Goal: Task Accomplishment & Management: Manage account settings

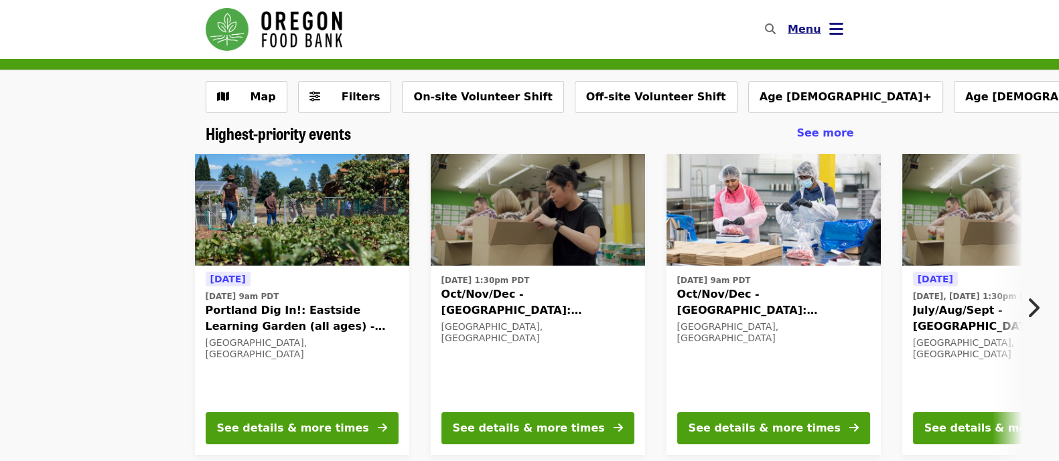
click at [841, 29] on icon "bars icon" at bounding box center [836, 28] width 14 height 19
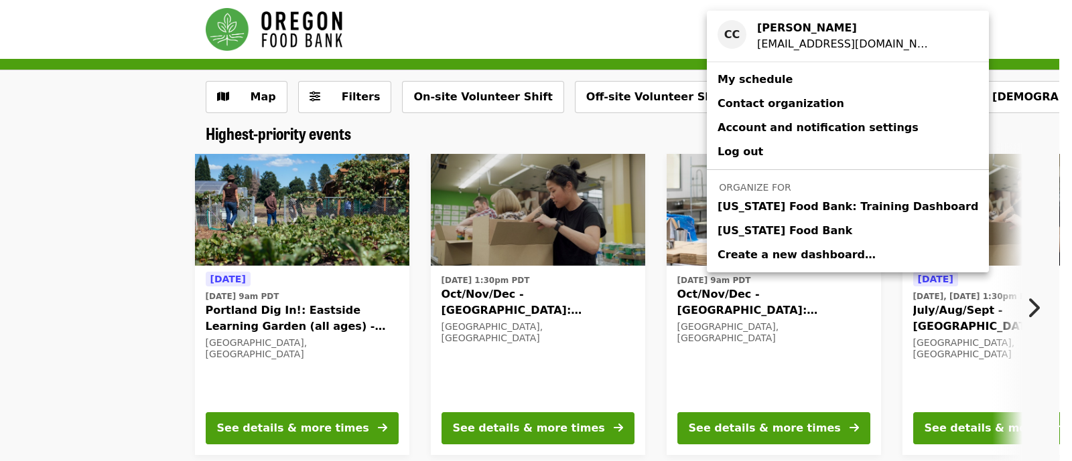
click at [812, 230] on link "[US_STATE] Food Bank" at bounding box center [848, 231] width 282 height 24
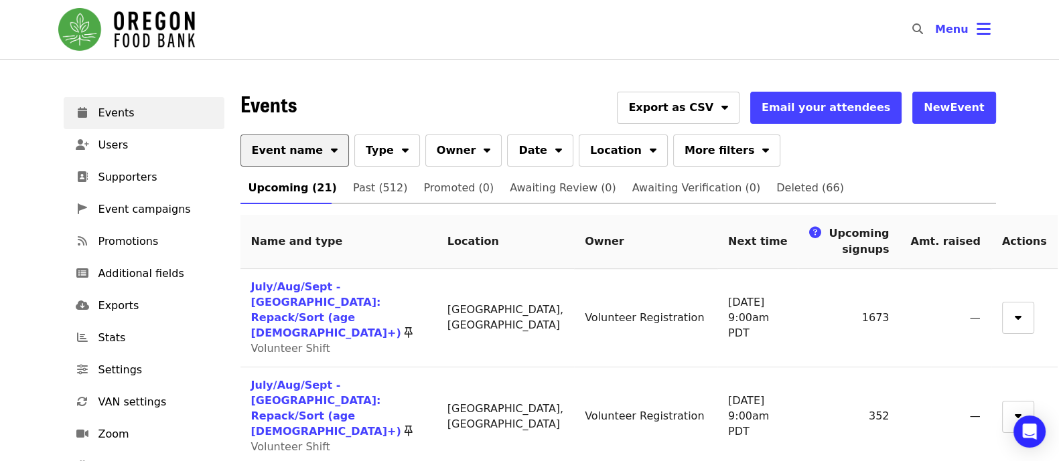
click at [298, 162] on button "Event name" at bounding box center [294, 151] width 109 height 32
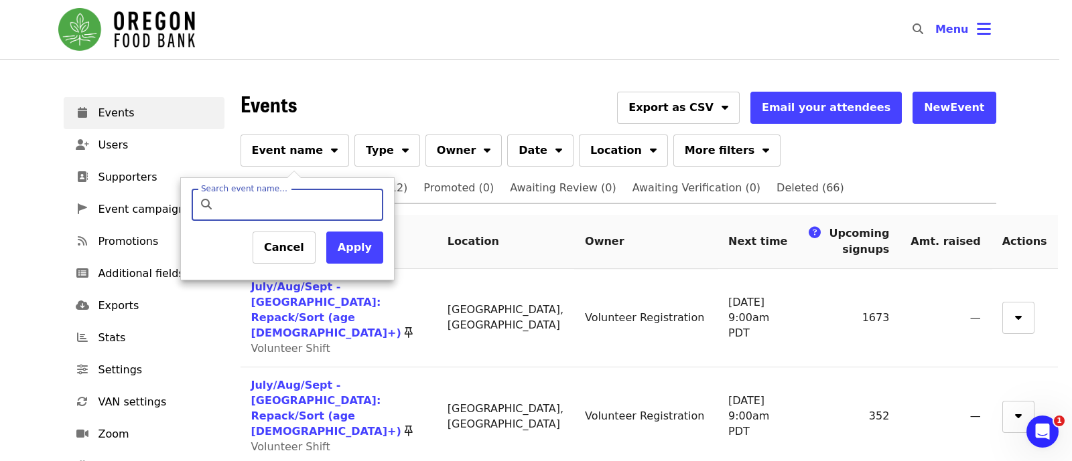
click at [295, 206] on input "Search event name…" at bounding box center [299, 205] width 158 height 32
type input "*********"
click at [370, 242] on button "Apply" at bounding box center [354, 248] width 57 height 32
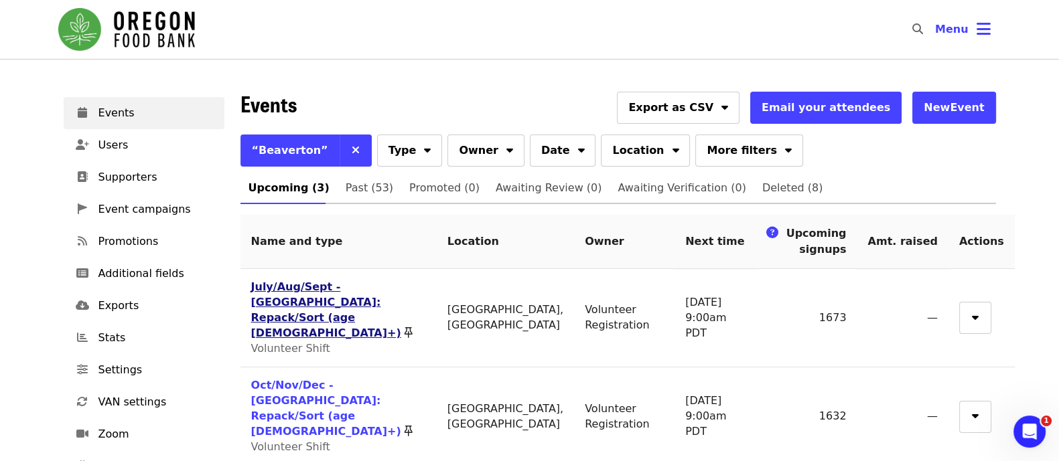
click at [401, 289] on link "July/Aug/Sept - [GEOGRAPHIC_DATA]: Repack/Sort (age [DEMOGRAPHIC_DATA]+)" at bounding box center [326, 310] width 150 height 59
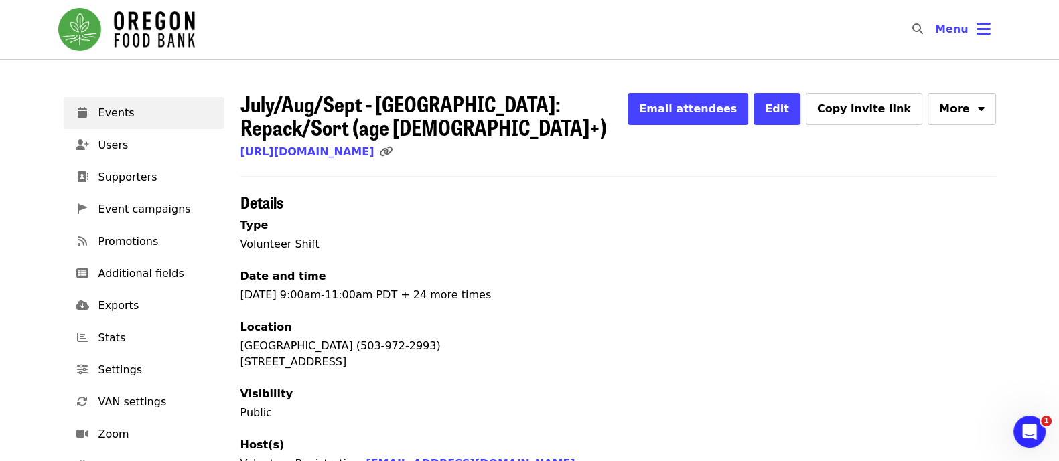
scroll to position [469, 0]
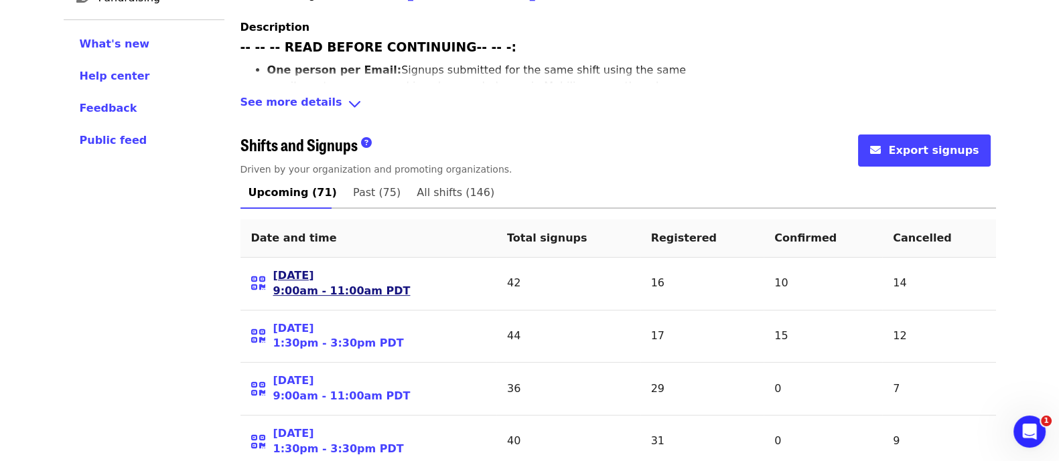
click at [325, 269] on link "[DATE] 9:00am - 11:00am PDT" at bounding box center [341, 284] width 137 height 31
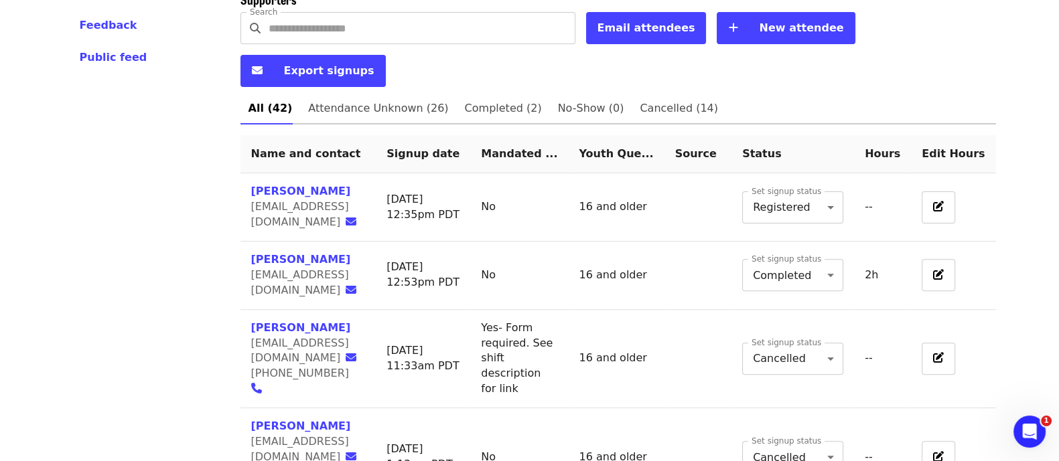
scroll to position [565, 0]
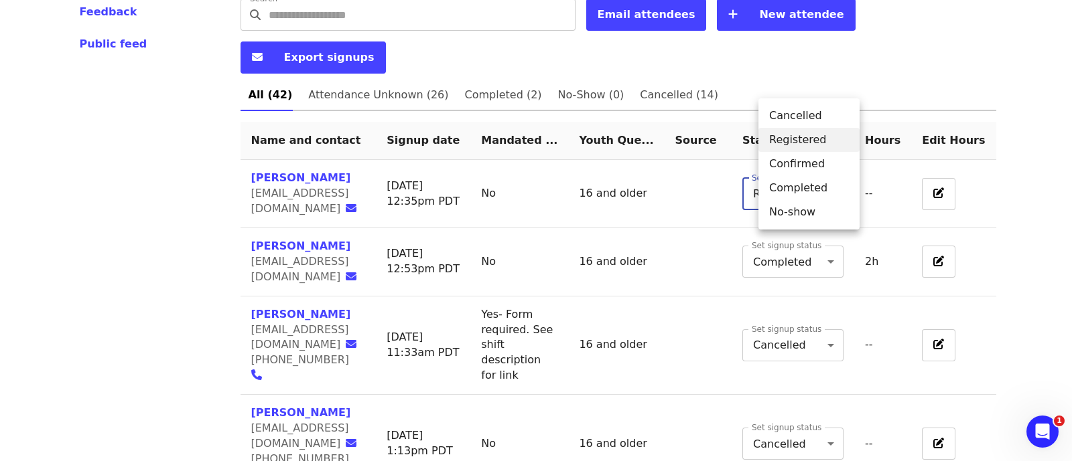
click at [822, 182] on li "Completed" at bounding box center [808, 188] width 101 height 24
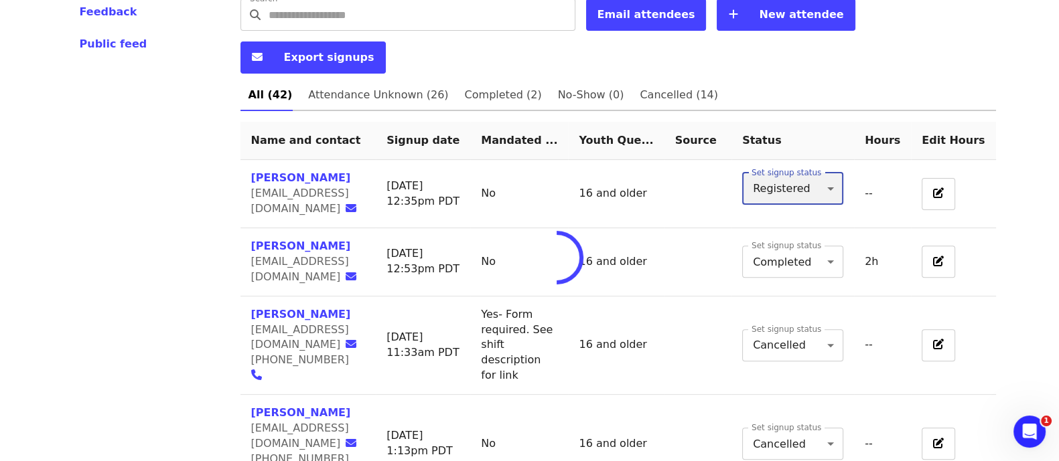
type input "*"
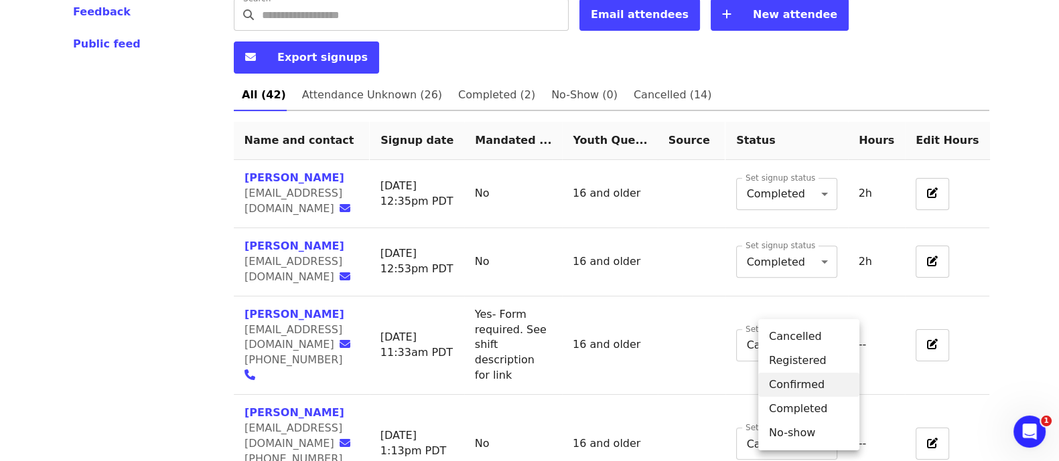
scroll to position [570, 0]
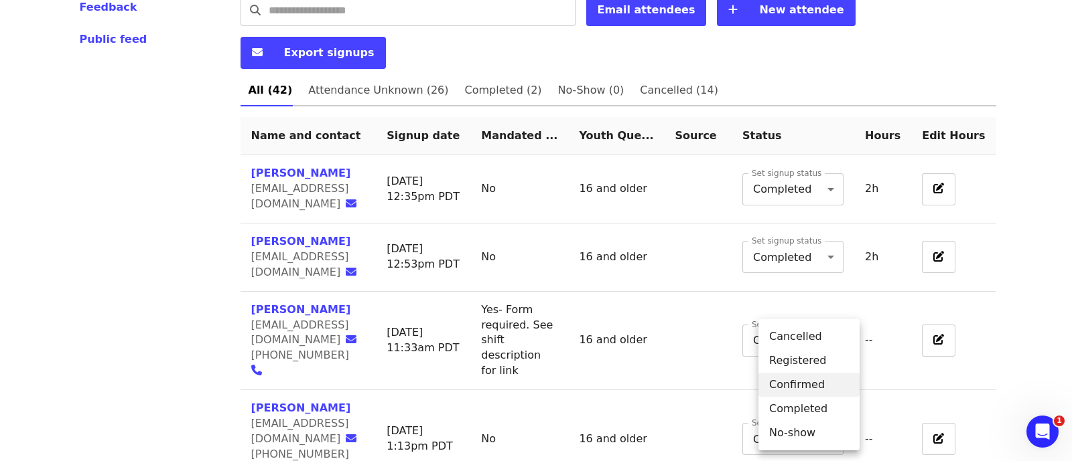
click at [797, 400] on li "Completed" at bounding box center [808, 409] width 101 height 24
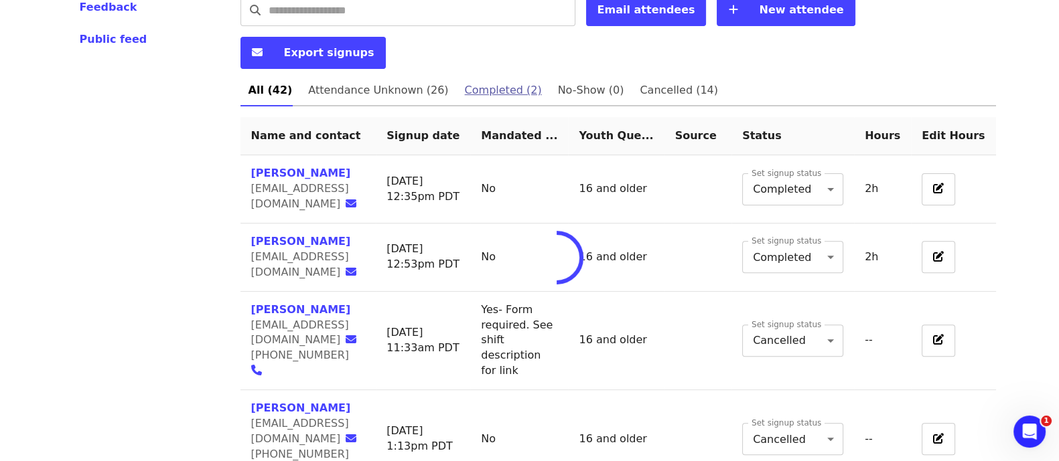
type input "*"
click at [388, 81] on span "Attendance Unknown (26)" at bounding box center [378, 90] width 140 height 19
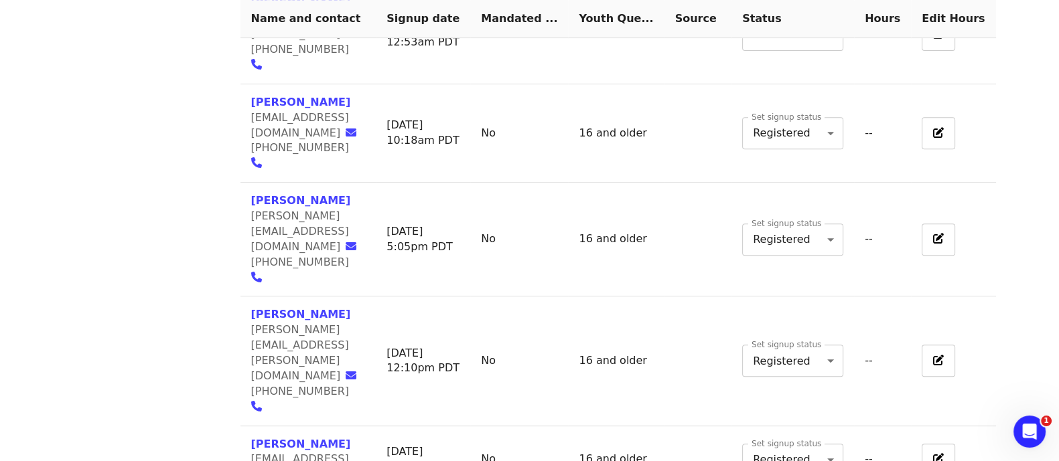
scroll to position [730, 0]
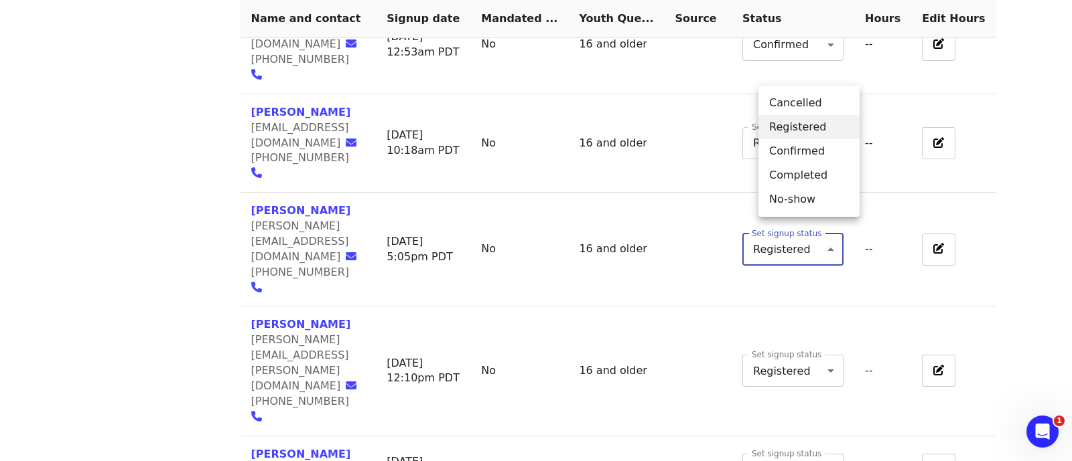
click at [807, 182] on li "Completed" at bounding box center [808, 175] width 101 height 24
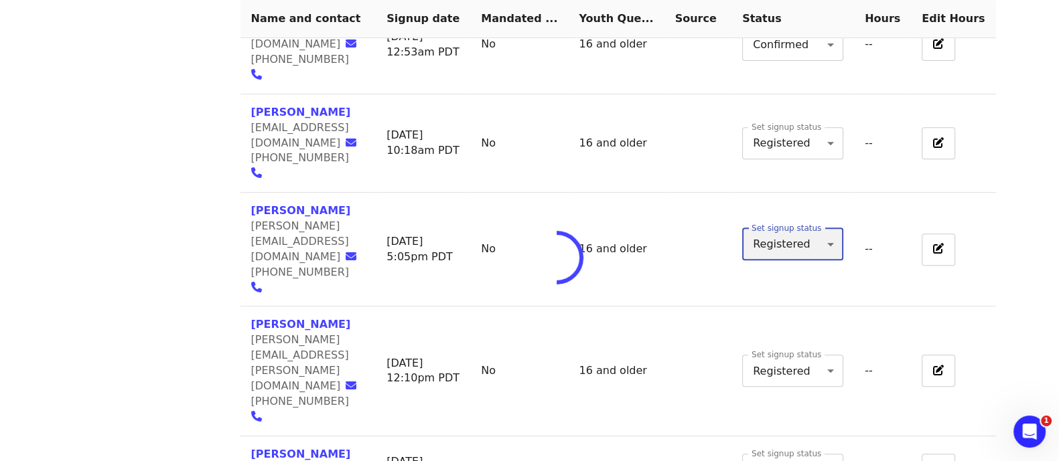
type input "*"
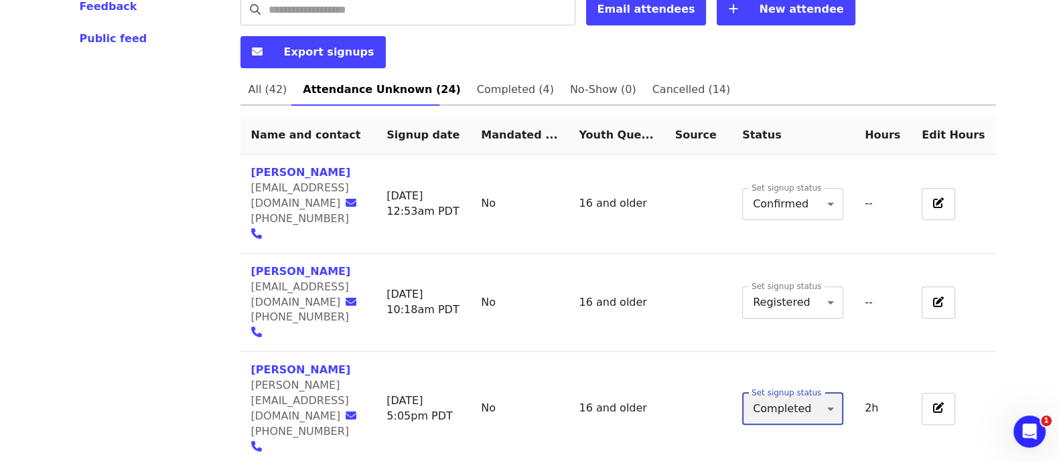
scroll to position [400, 0]
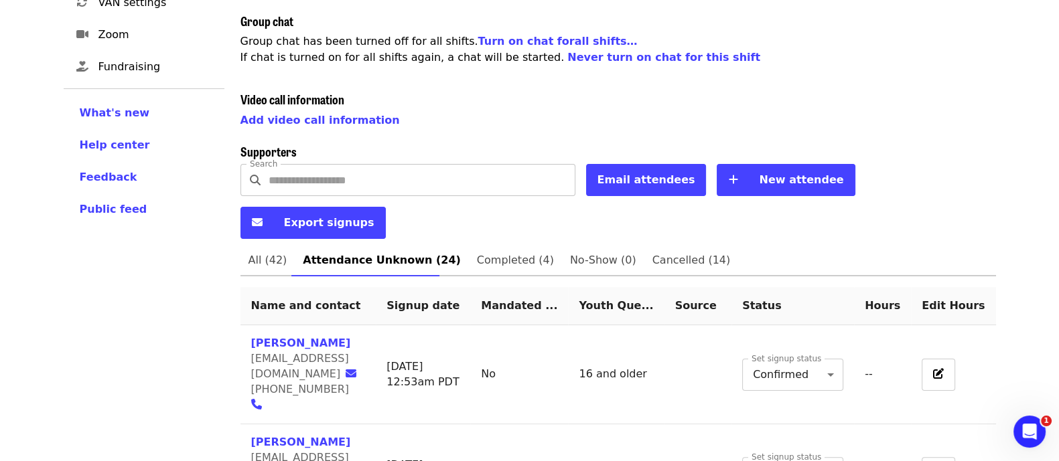
click at [335, 169] on input "Search" at bounding box center [422, 180] width 307 height 32
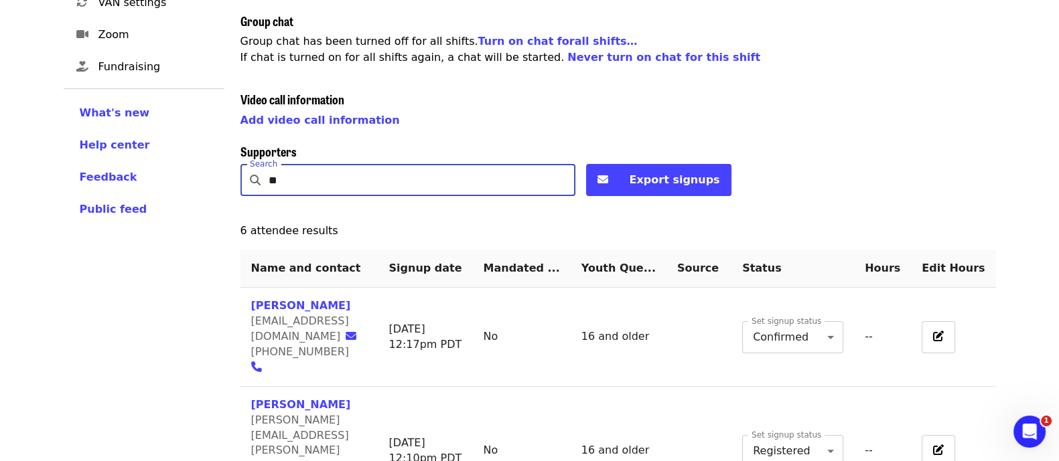
scroll to position [345, 0]
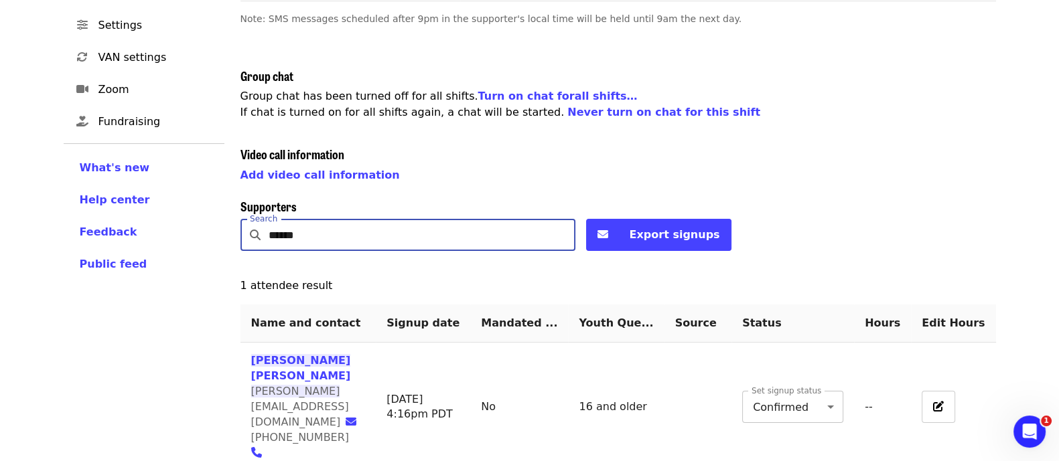
type input "******"
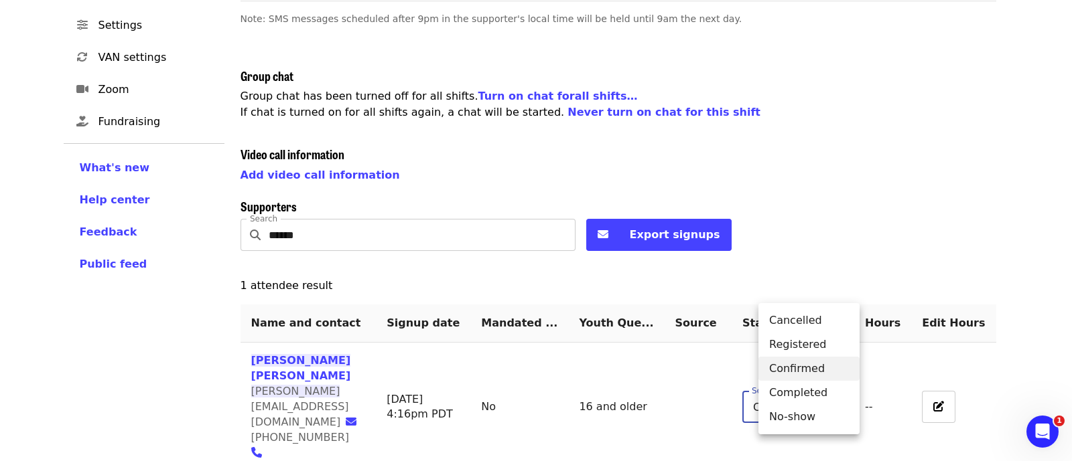
click at [814, 369] on body "Skip to content ​ Menu Events Users Supporters Event campaigns Promotions Addit…" at bounding box center [536, 89] width 1072 height 869
click at [817, 397] on li "Completed" at bounding box center [808, 393] width 101 height 24
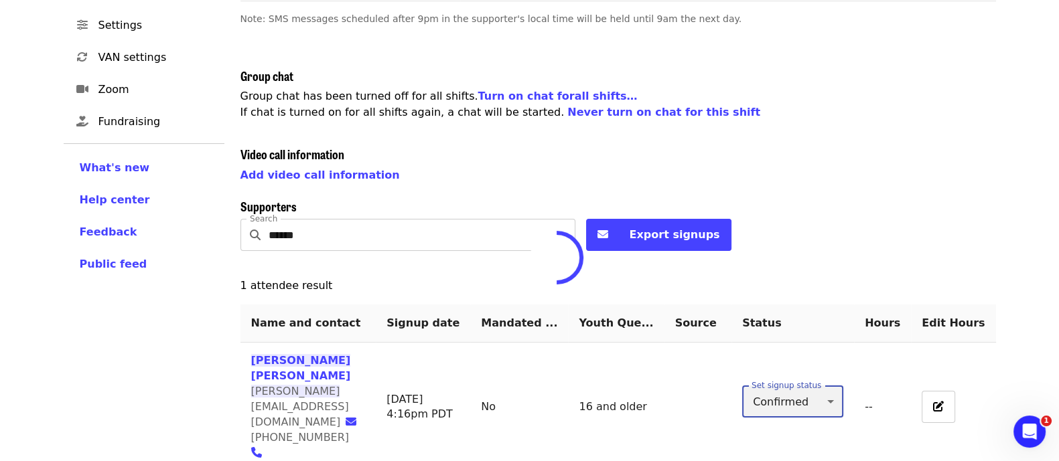
type input "*"
click at [372, 222] on input "******" at bounding box center [422, 235] width 307 height 32
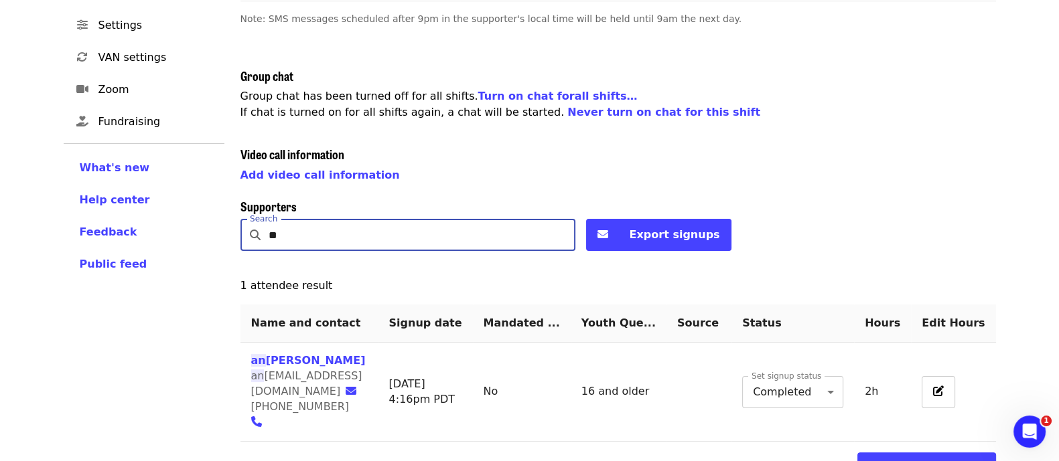
type input "*"
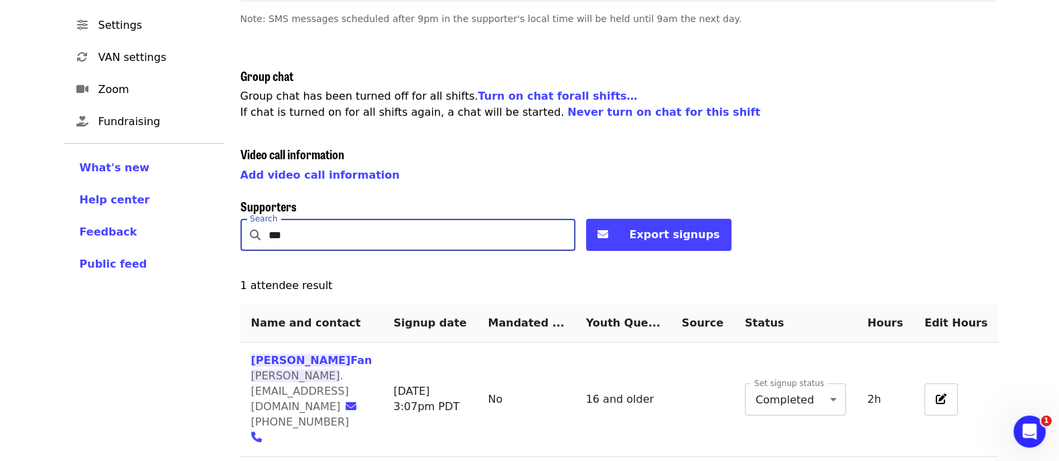
scroll to position [330, 0]
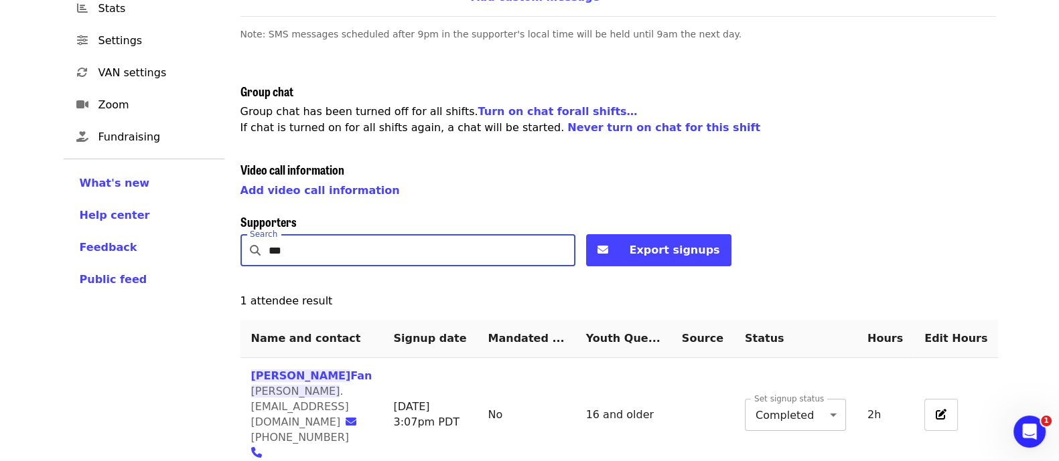
click at [825, 385] on body "Skip to content ​ Menu Events Users Supporters Event campaigns Promotions Addit…" at bounding box center [529, 96] width 1059 height 853
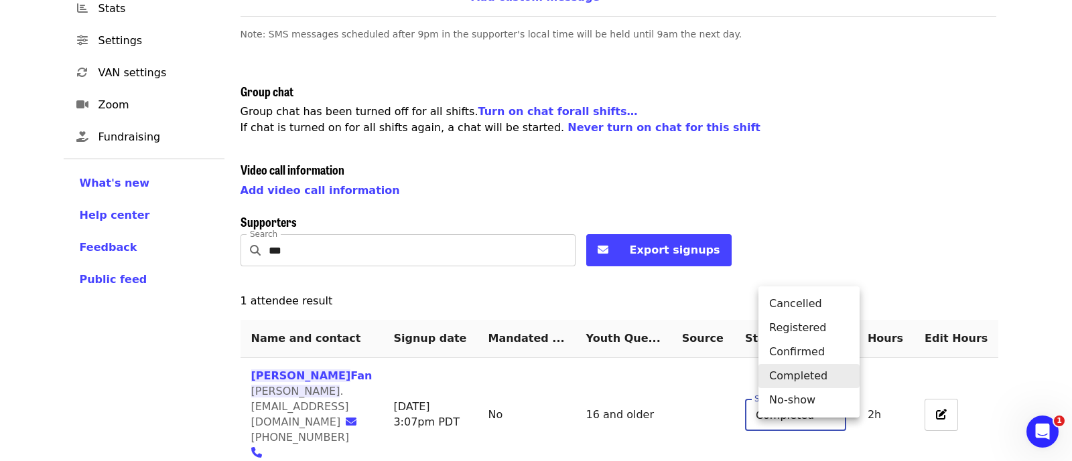
click at [811, 377] on li "Completed" at bounding box center [808, 376] width 101 height 24
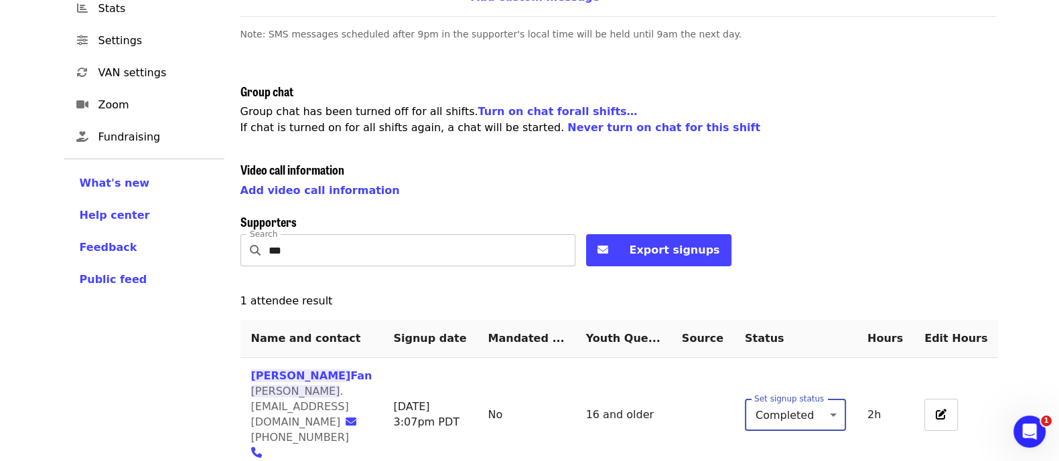
click at [285, 234] on input "***" at bounding box center [422, 250] width 307 height 32
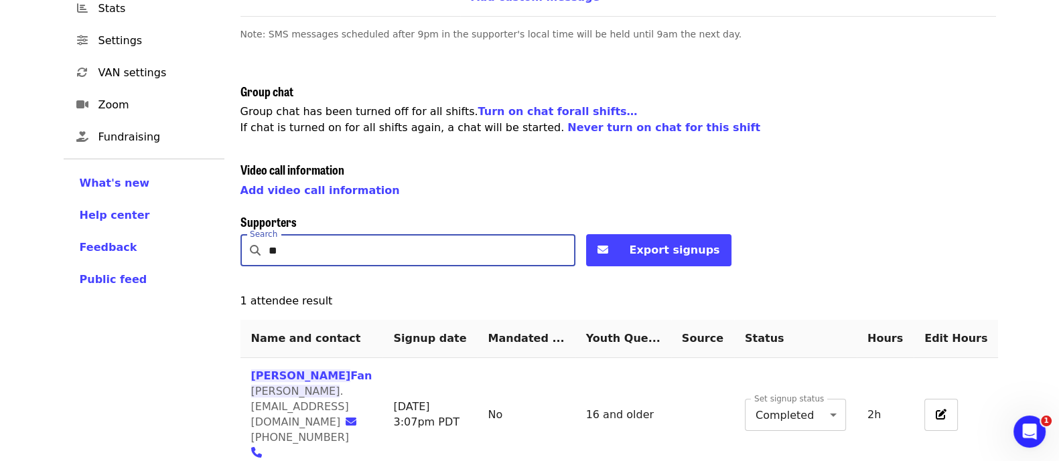
type input "*"
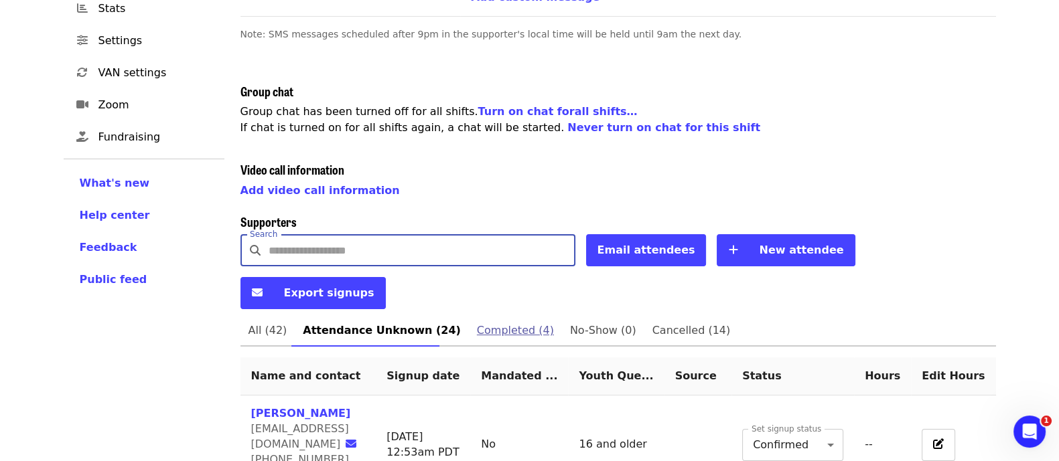
click at [508, 315] on link "Completed (4)" at bounding box center [515, 331] width 93 height 32
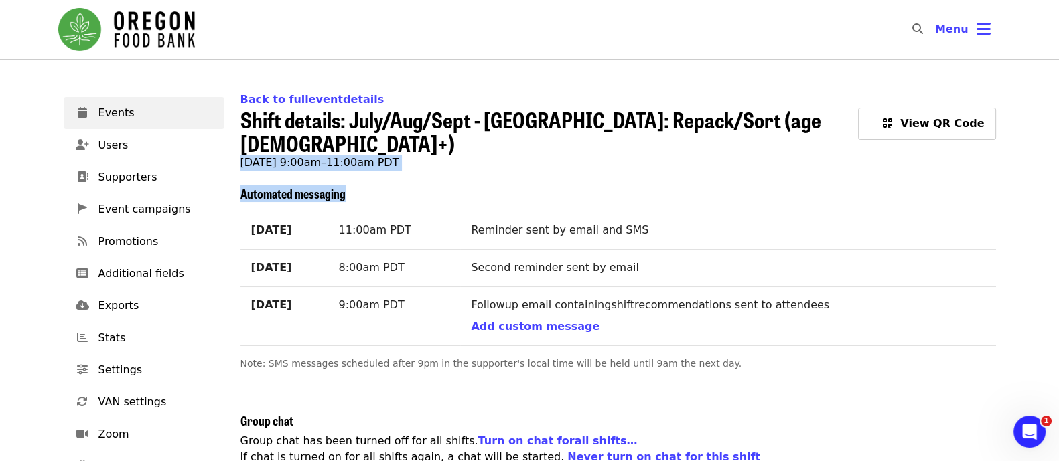
drag, startPoint x: 1055, startPoint y: 122, endPoint x: 1071, endPoint y: 277, distance: 156.2
click at [1058, 277] on html "Skip to content ​ Menu Events Users Supporters Event campaigns Promotions Addit…" at bounding box center [529, 230] width 1059 height 461
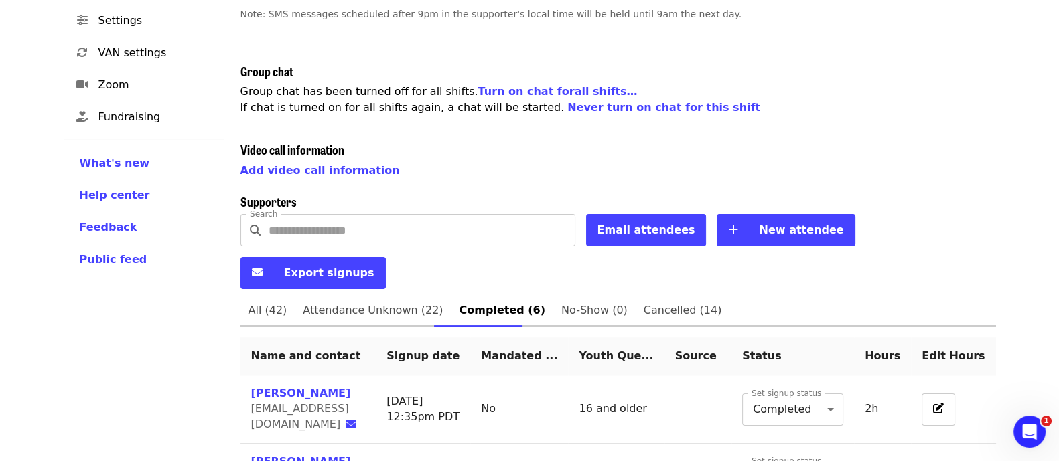
scroll to position [330, 0]
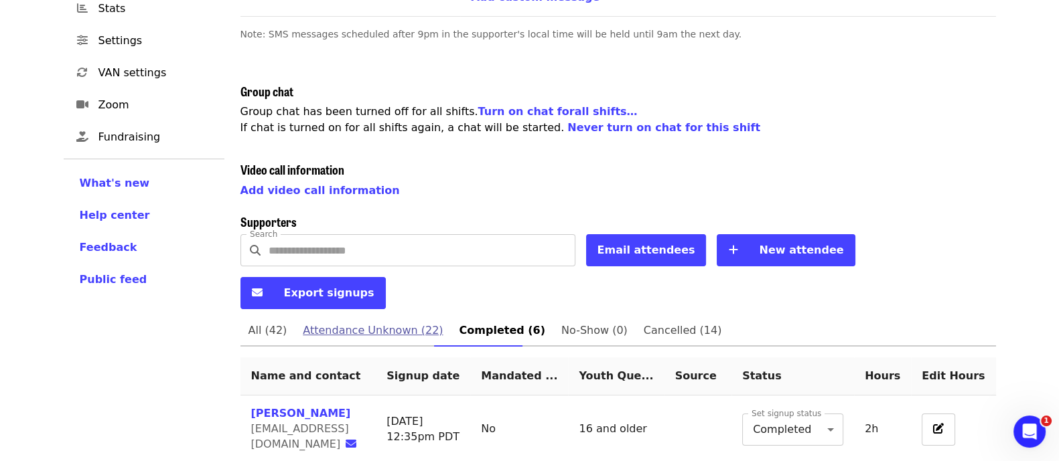
click at [368, 322] on span "Attendance Unknown (22)" at bounding box center [373, 331] width 140 height 19
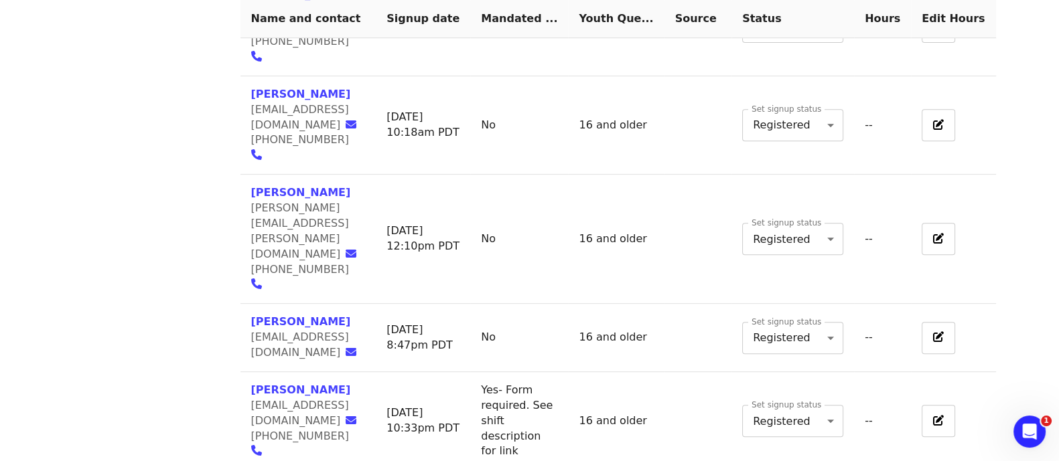
scroll to position [798, 0]
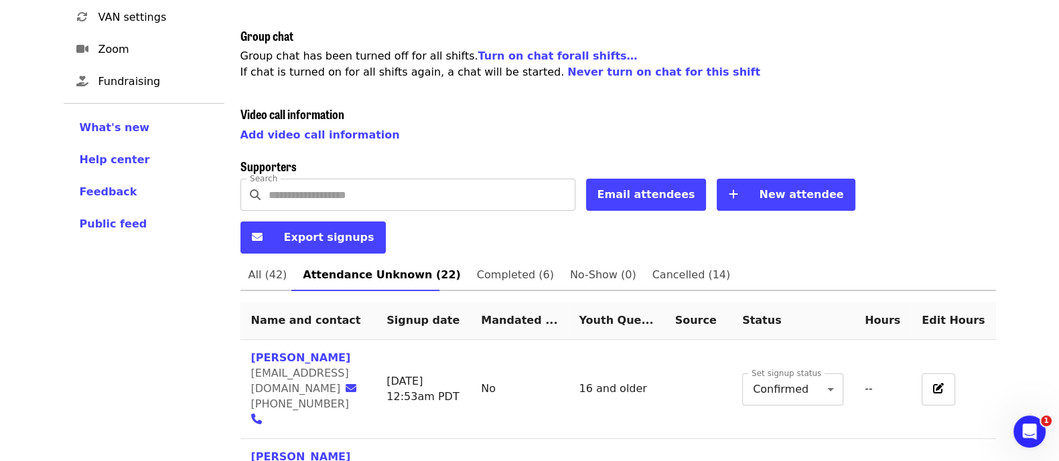
scroll to position [373, 0]
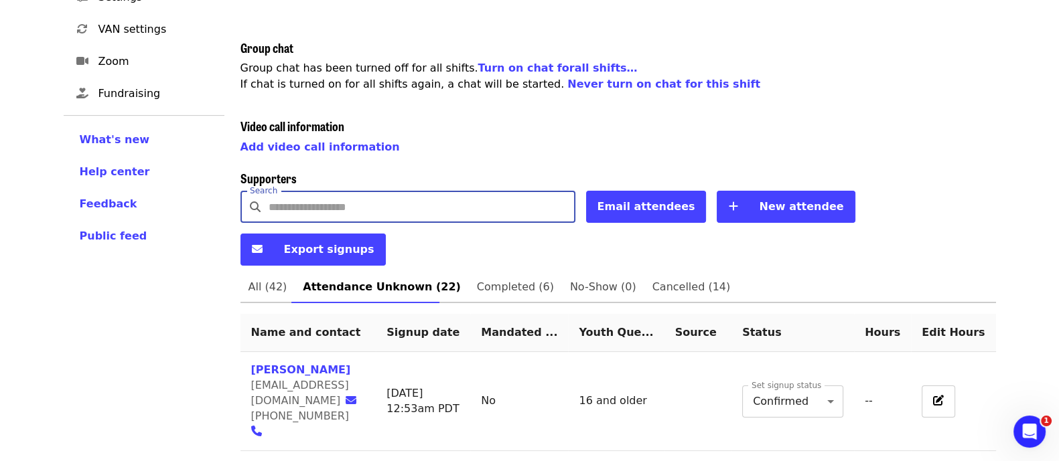
click at [306, 191] on input "Search" at bounding box center [422, 207] width 307 height 32
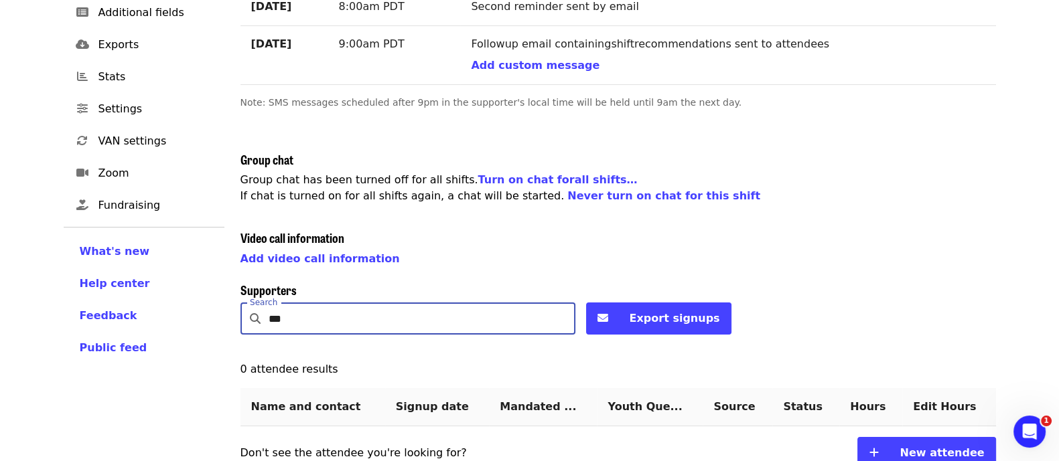
scroll to position [330, 0]
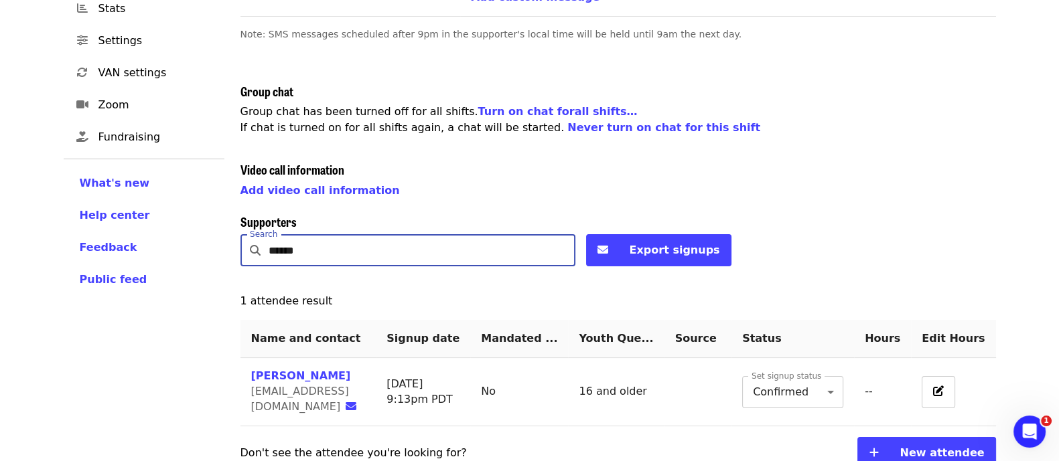
type input "*****"
click at [847, 401] on td "Set signup status Confirmed * Set signup status" at bounding box center [792, 392] width 123 height 68
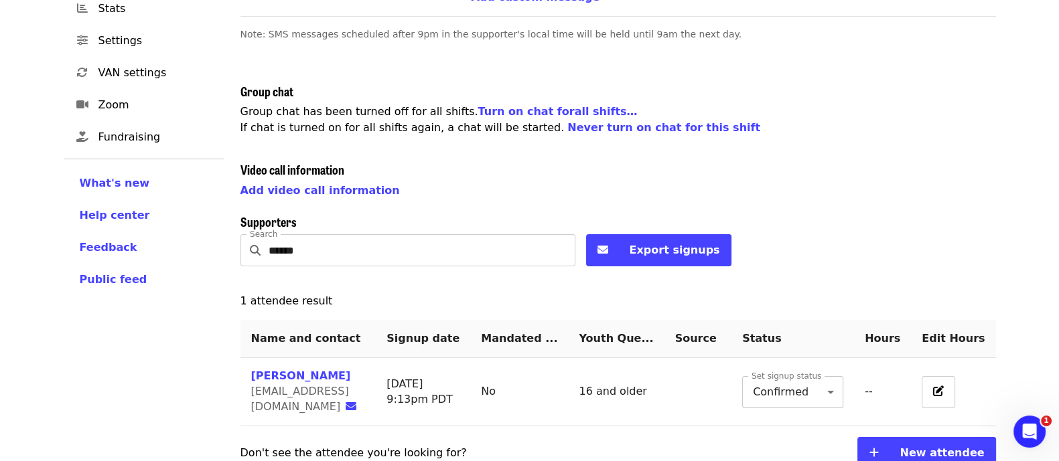
click at [815, 377] on body "Skip to content ​ Menu Events Users Supporters Event campaigns Promotions Addit…" at bounding box center [529, 73] width 1059 height 807
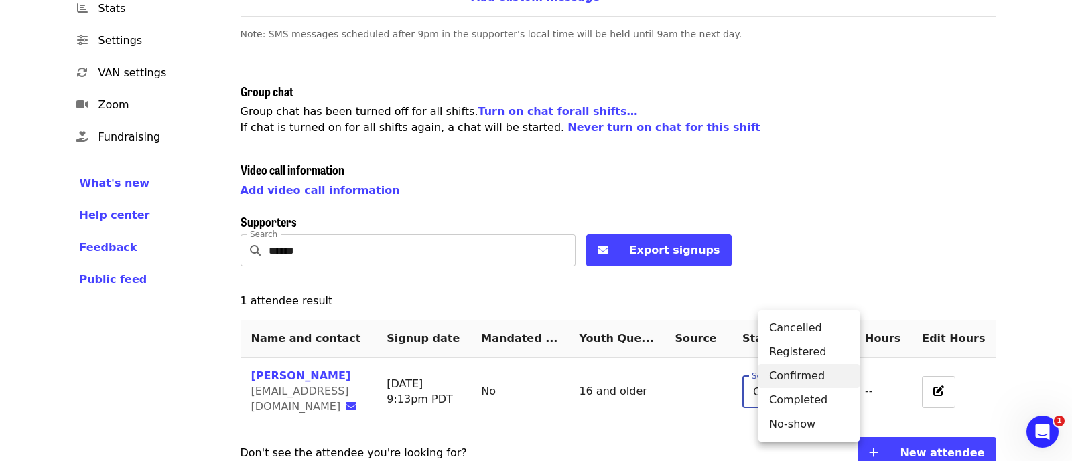
click at [807, 394] on li "Completed" at bounding box center [808, 400] width 101 height 24
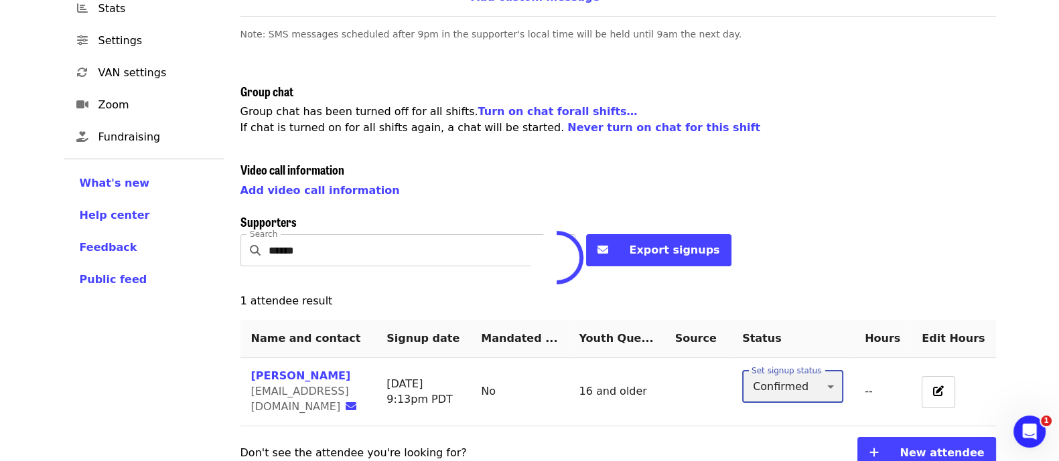
type input "*"
click at [392, 238] on input "*****" at bounding box center [422, 250] width 307 height 32
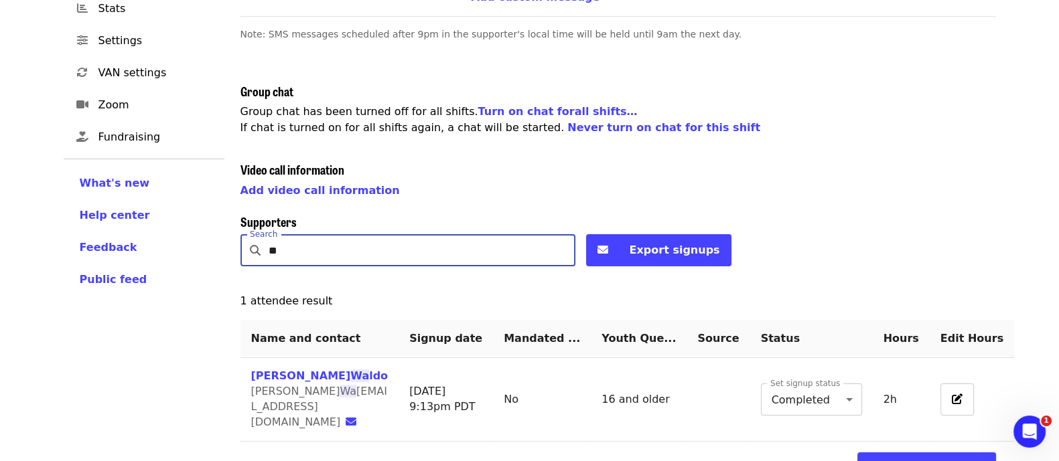
type input "*"
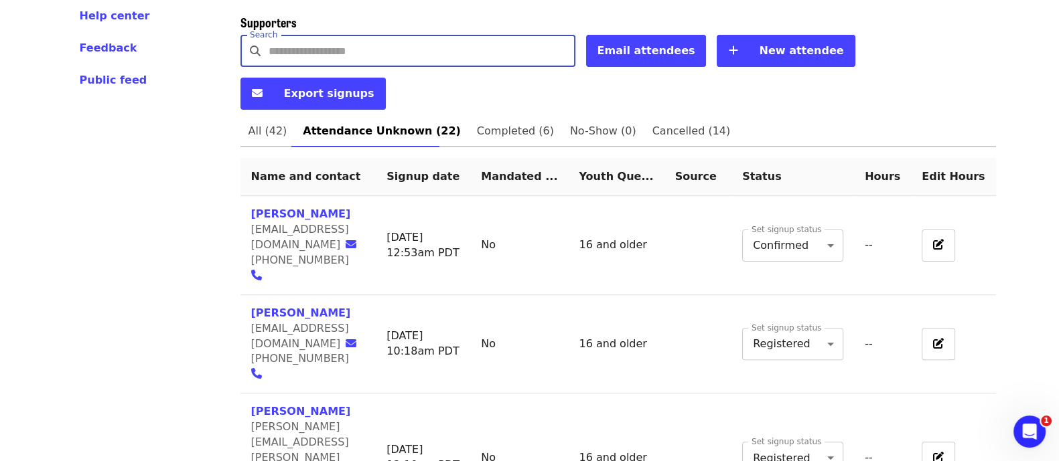
scroll to position [431, 0]
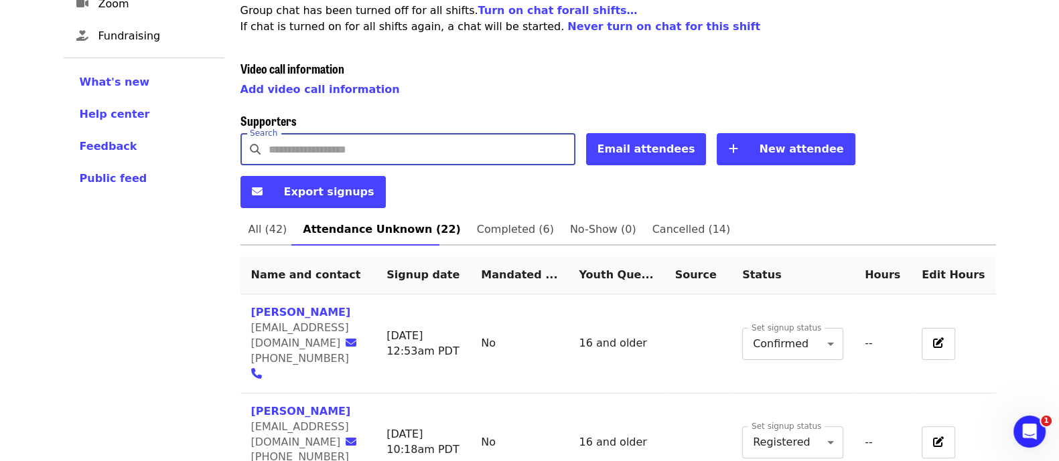
click at [378, 133] on input "Search" at bounding box center [422, 149] width 307 height 32
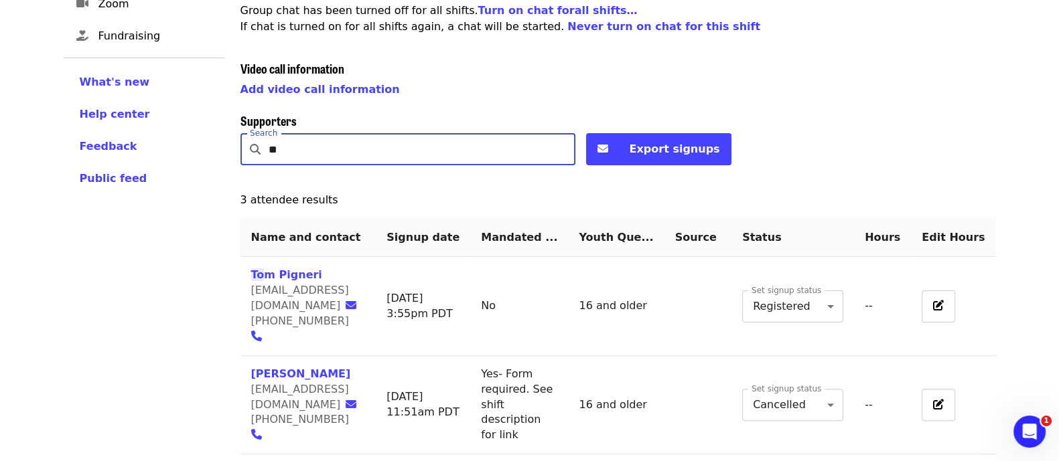
scroll to position [413, 0]
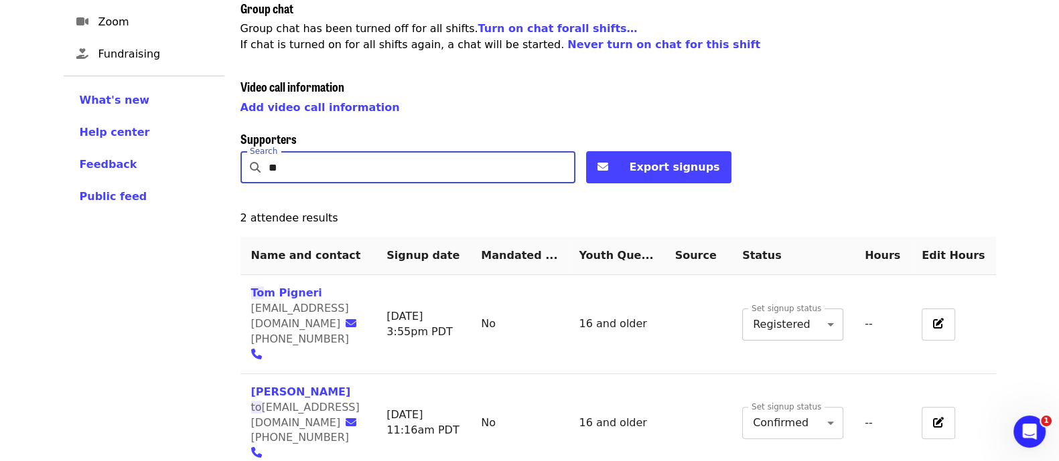
type input "**"
click at [822, 295] on body "Skip to content ​ Menu Events Users Supporters Event campaigns Promotions Addit…" at bounding box center [529, 55] width 1059 height 936
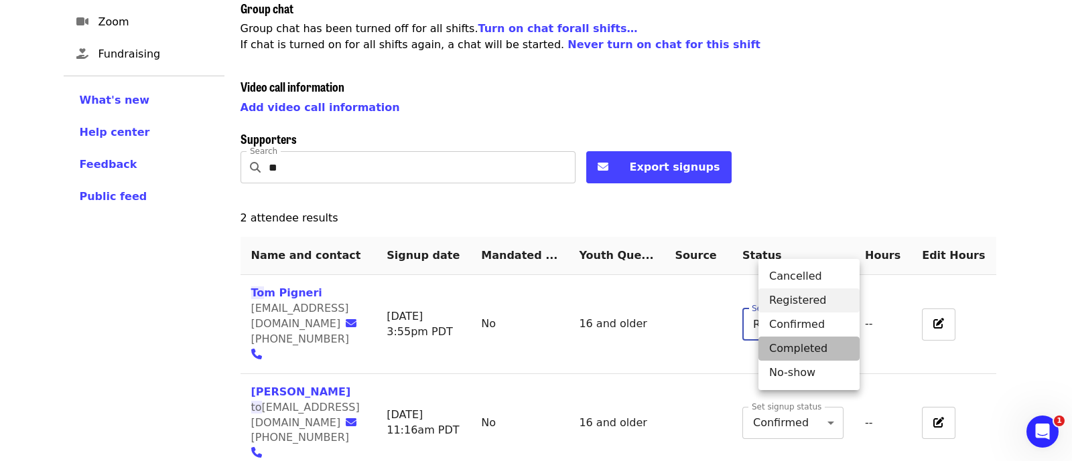
click at [796, 350] on li "Completed" at bounding box center [808, 349] width 101 height 24
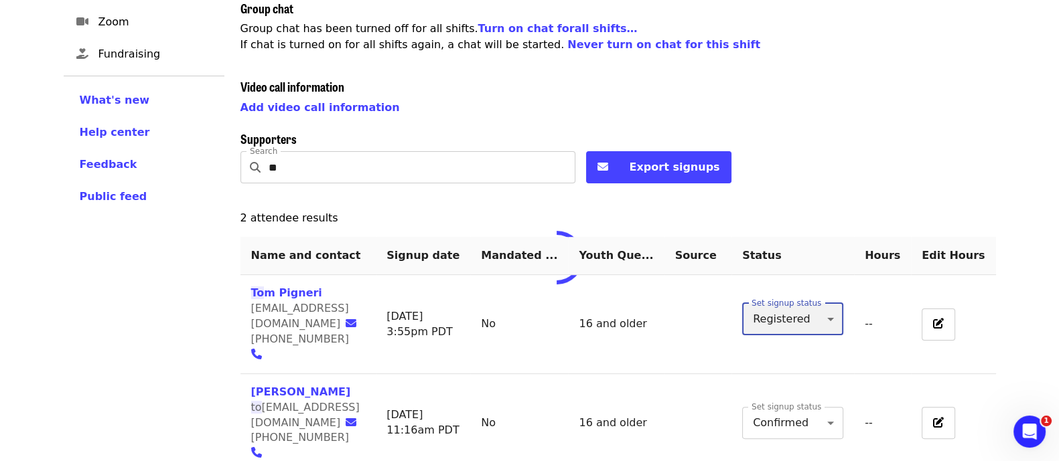
type input "*"
click at [288, 151] on input "**" at bounding box center [422, 167] width 307 height 32
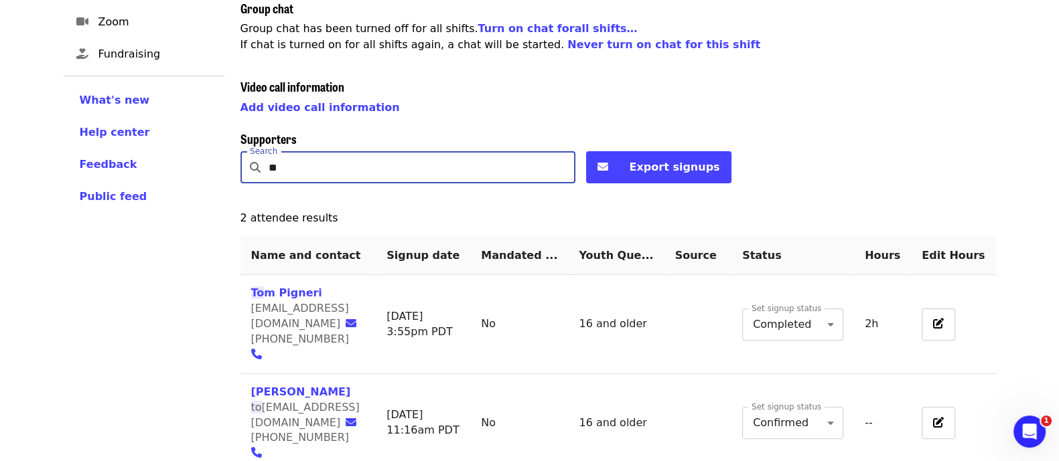
type input "*"
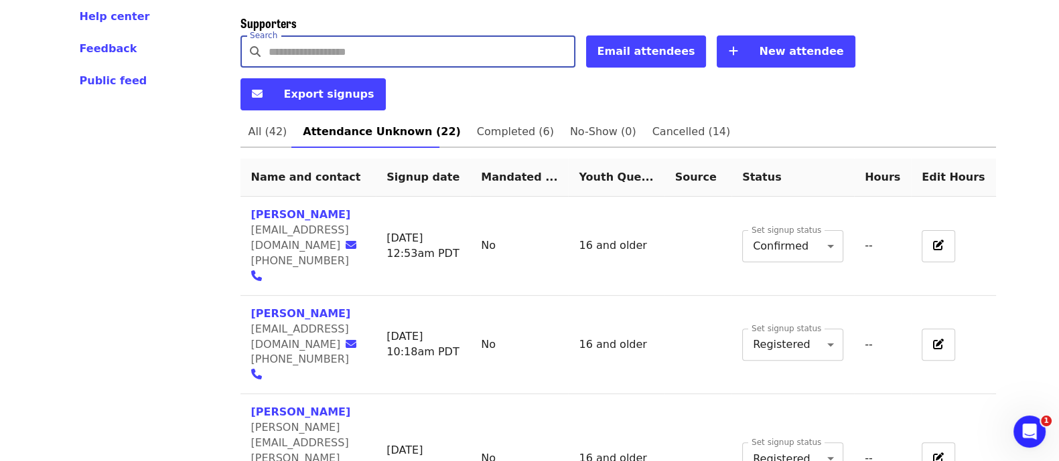
scroll to position [519, 0]
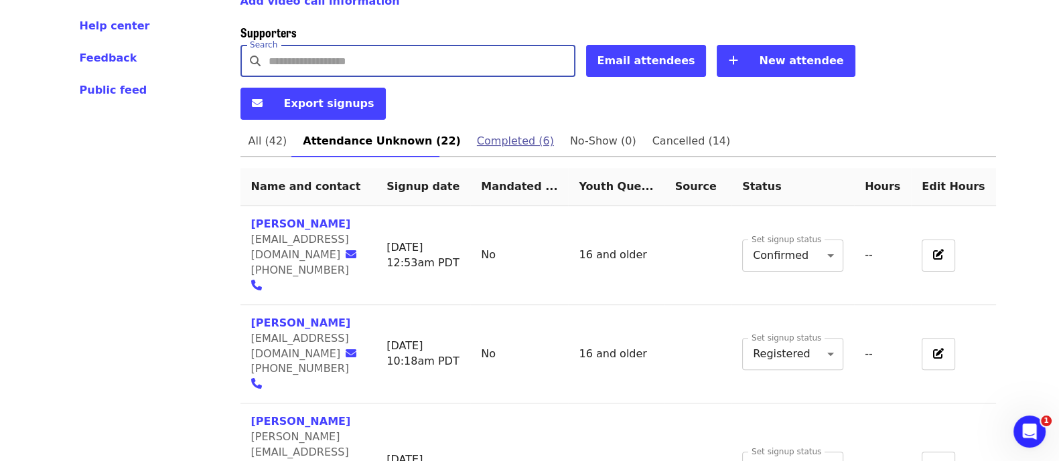
click at [477, 132] on span "Completed (6)" at bounding box center [515, 141] width 77 height 19
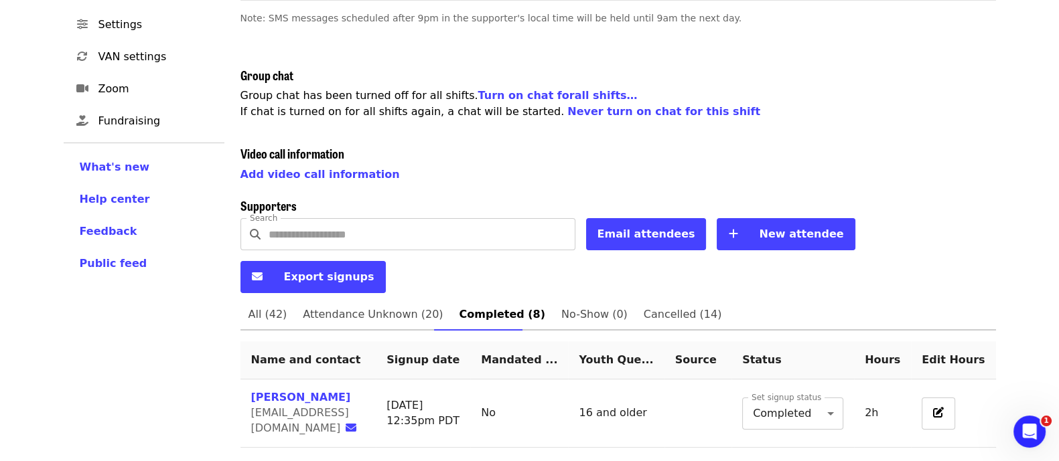
scroll to position [352, 0]
